Goal: Task Accomplishment & Management: Use online tool/utility

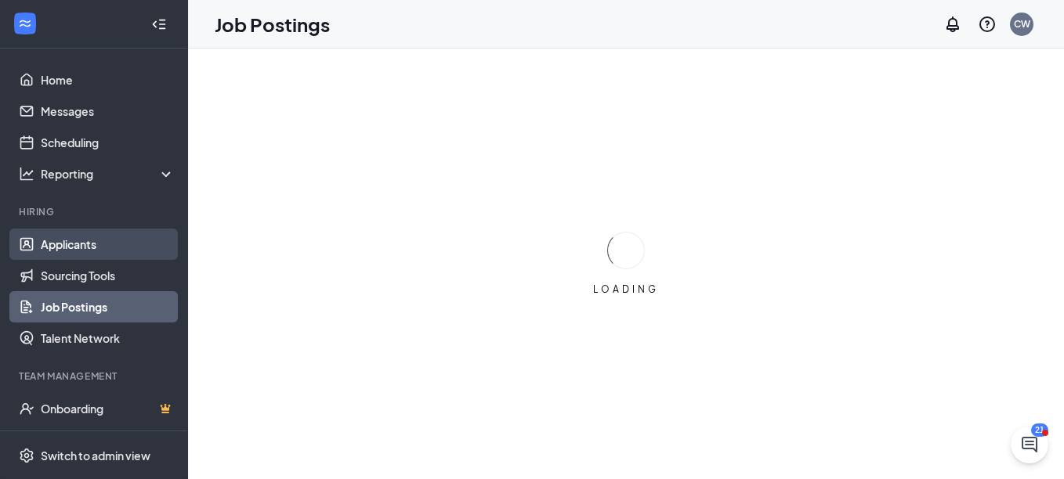
click at [96, 243] on link "Applicants" at bounding box center [108, 244] width 134 height 31
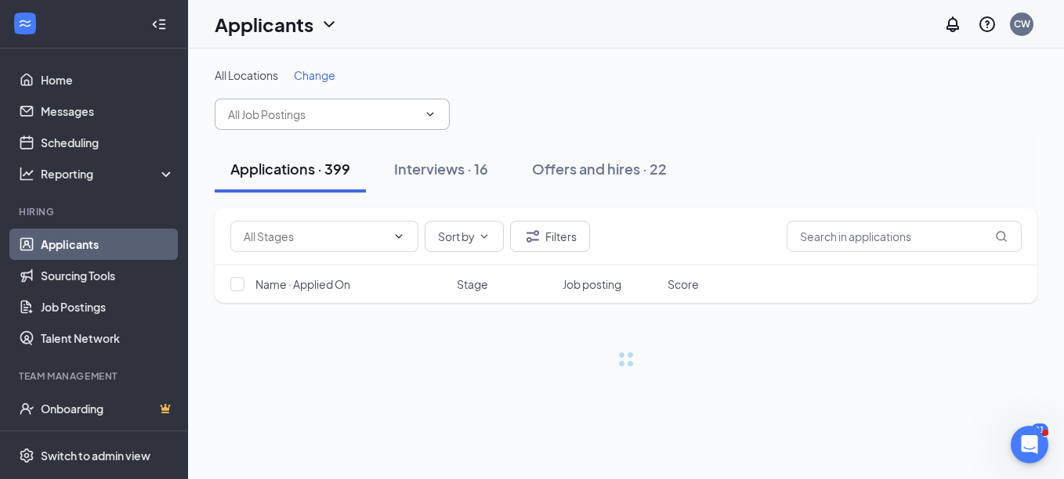
click at [322, 115] on input "text" at bounding box center [323, 114] width 190 height 17
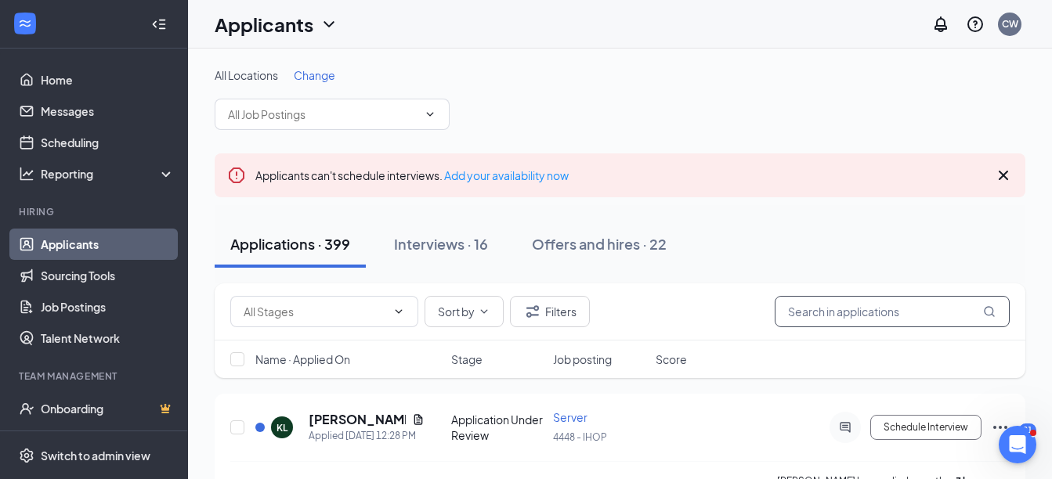
click at [914, 309] on input "text" at bounding box center [892, 311] width 235 height 31
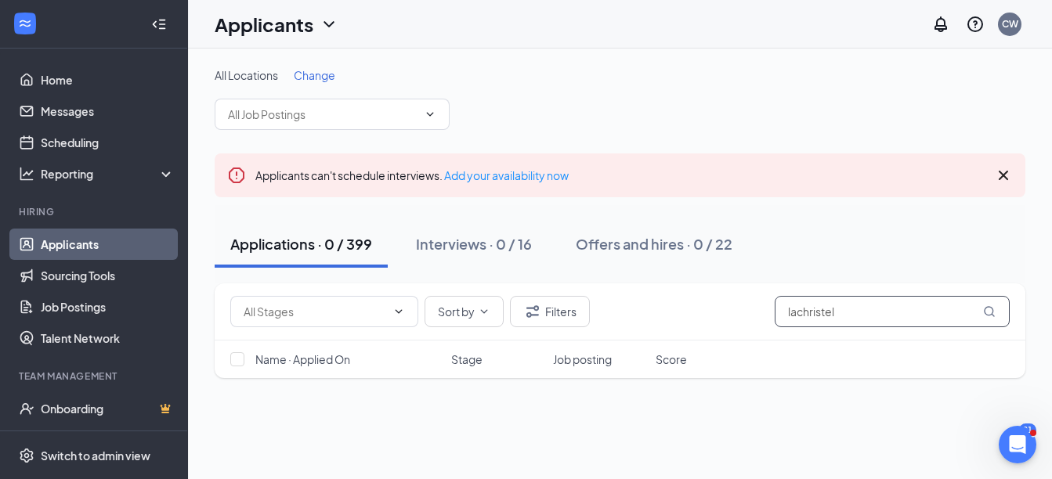
type input "lachristel"
drag, startPoint x: 854, startPoint y: 311, endPoint x: 670, endPoint y: 320, distance: 183.5
click at [670, 318] on div "Sort by Filters lachristel" at bounding box center [619, 311] width 779 height 31
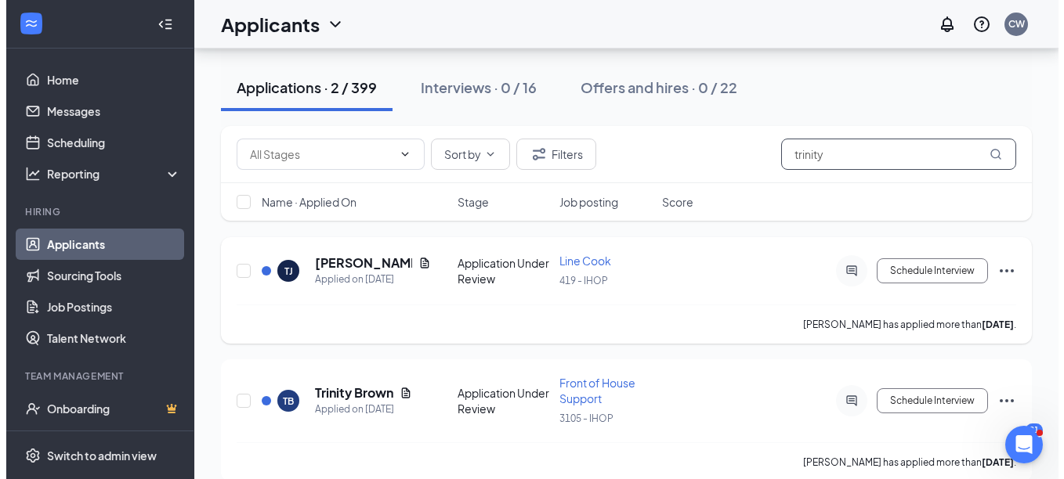
scroll to position [178, 0]
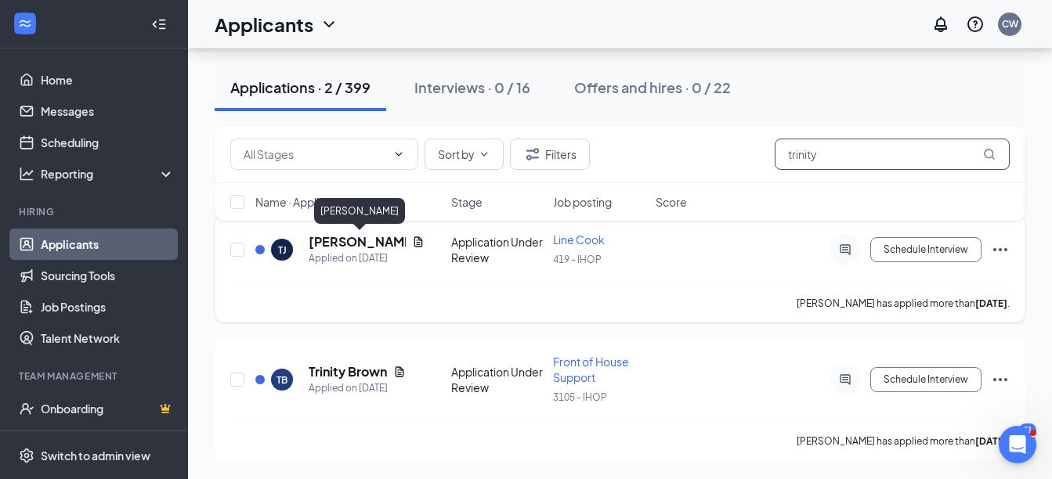
type input "trinity"
click at [339, 241] on h5 "[PERSON_NAME]" at bounding box center [357, 241] width 97 height 17
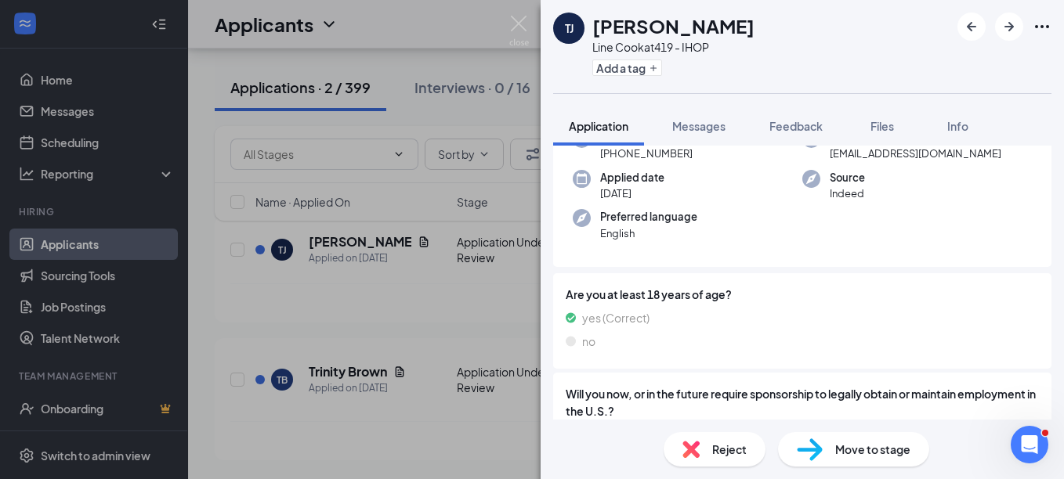
scroll to position [349, 0]
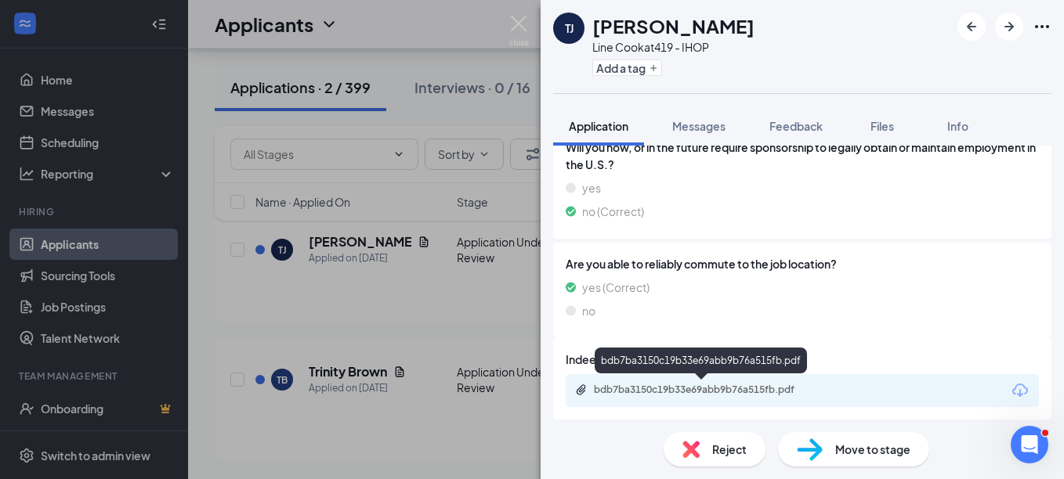
click at [626, 385] on div "bdb7ba3150c19b33e69abb9b76a515fb.pdf" at bounding box center [703, 390] width 219 height 13
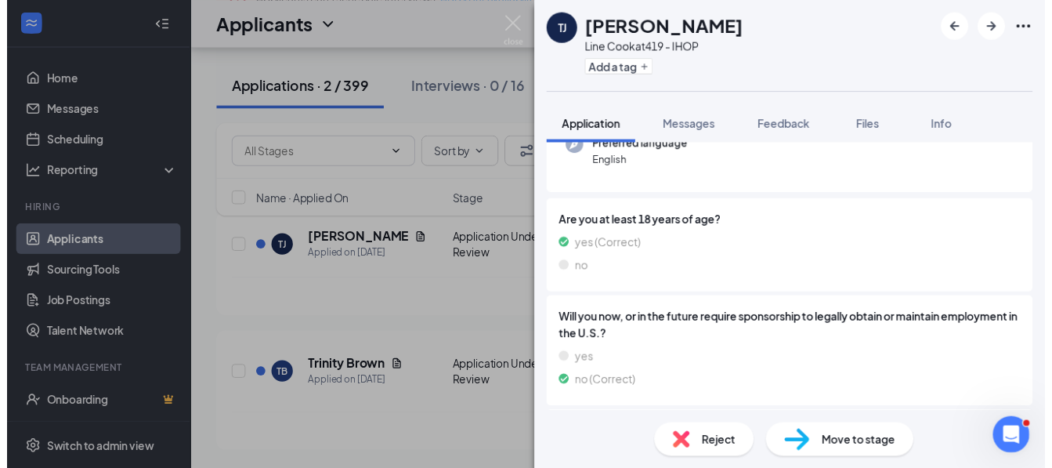
scroll to position [0, 0]
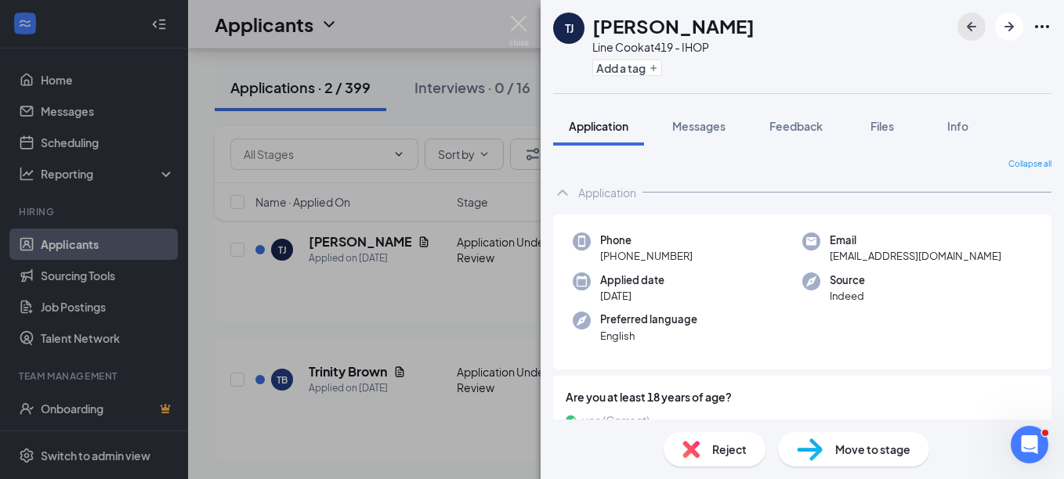
click at [963, 20] on icon "ArrowLeftNew" at bounding box center [971, 26] width 19 height 19
click at [524, 15] on div "TB Trinity Brown Front of House Support at 3105 - IHOP Add a tag Application Me…" at bounding box center [532, 239] width 1064 height 479
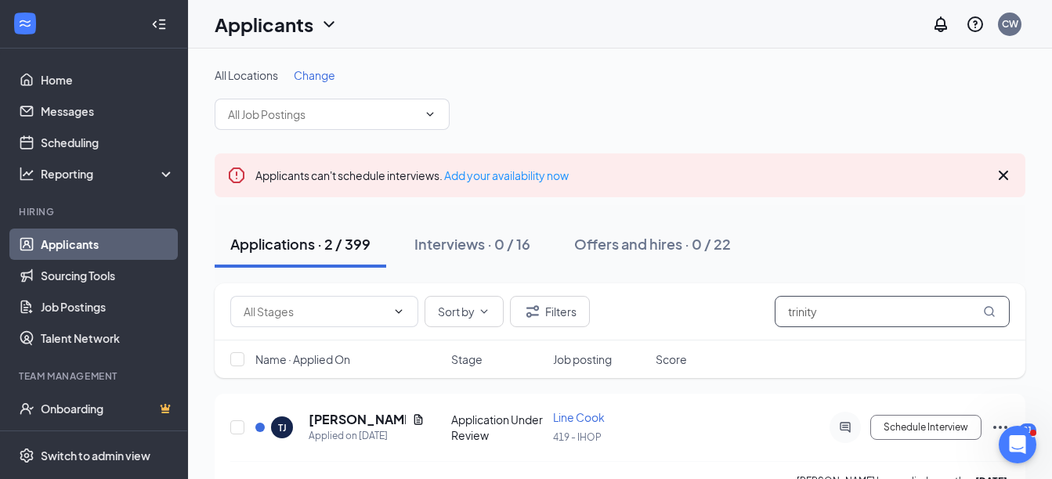
drag, startPoint x: 834, startPoint y: 316, endPoint x: 699, endPoint y: 336, distance: 136.3
click at [699, 336] on div "Sort by Filters trinity" at bounding box center [620, 312] width 811 height 57
